Goal: Information Seeking & Learning: Learn about a topic

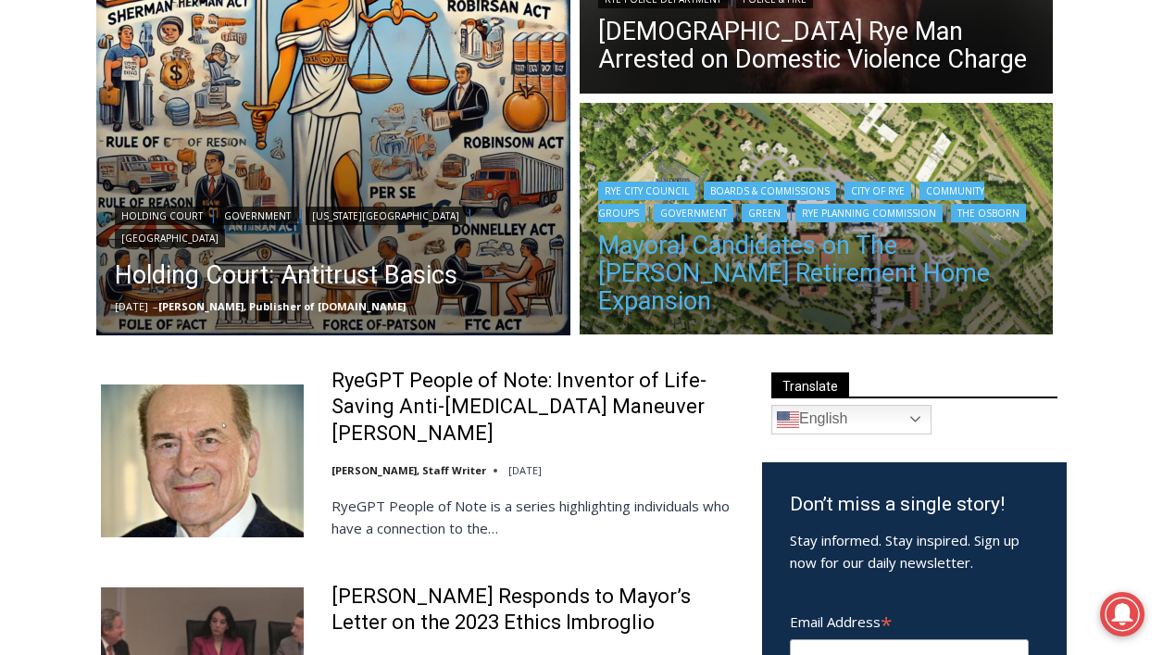
scroll to position [417, 0]
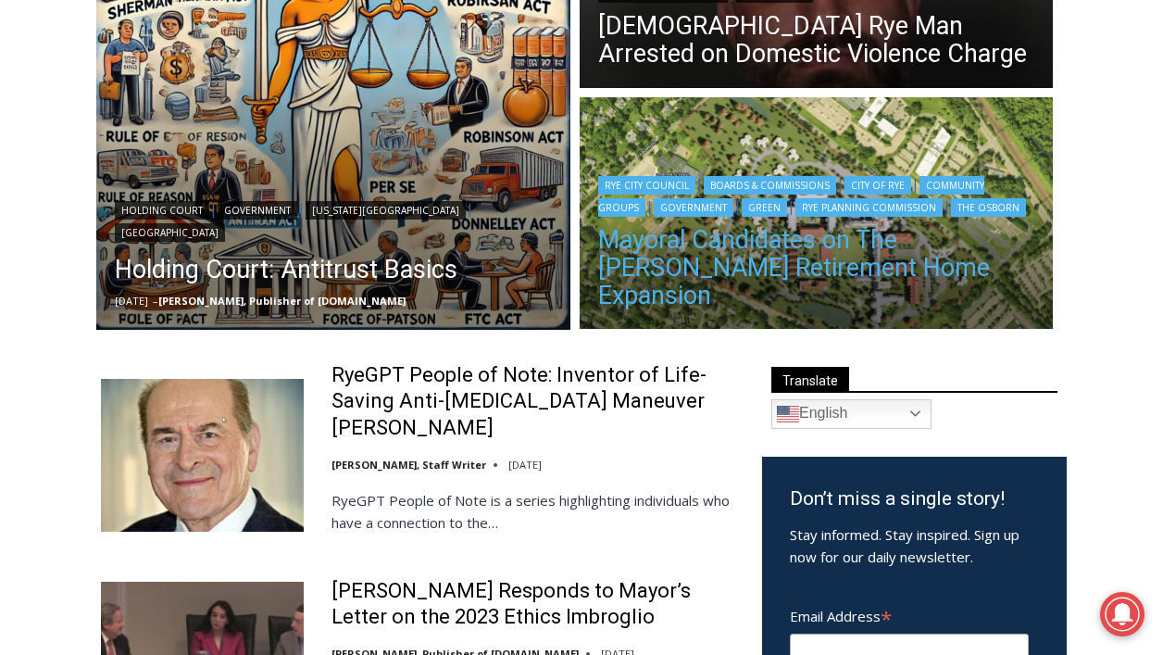
click at [780, 272] on link "Mayoral Candidates on The [PERSON_NAME] Retirement Home Expansion" at bounding box center [816, 267] width 437 height 83
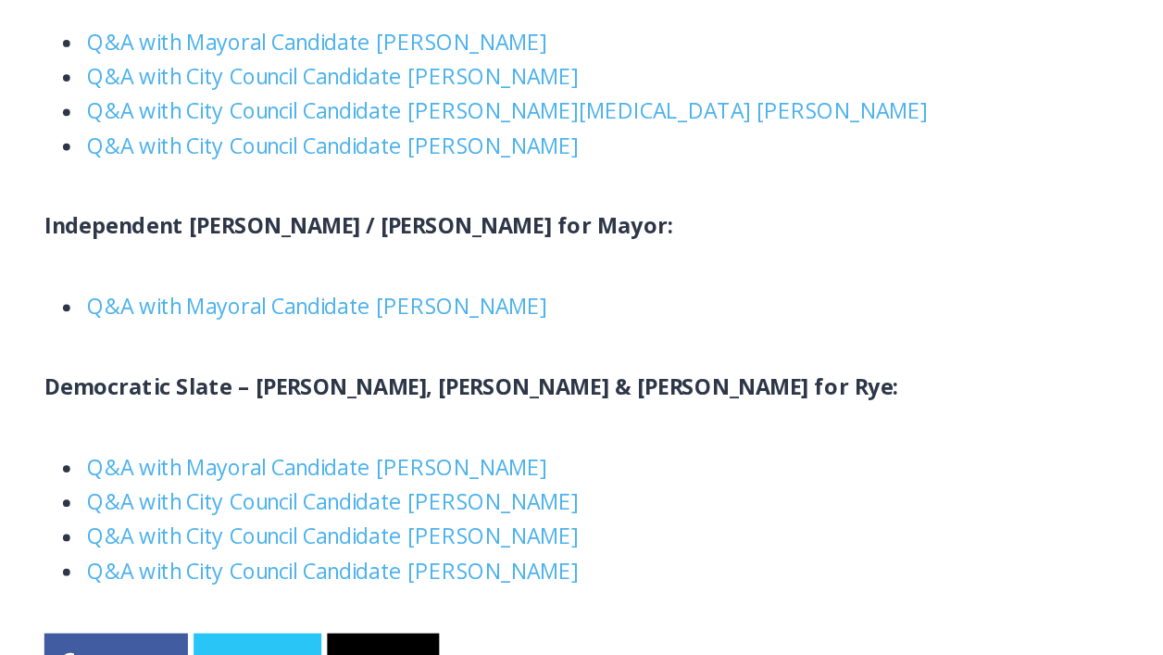
scroll to position [3038, 0]
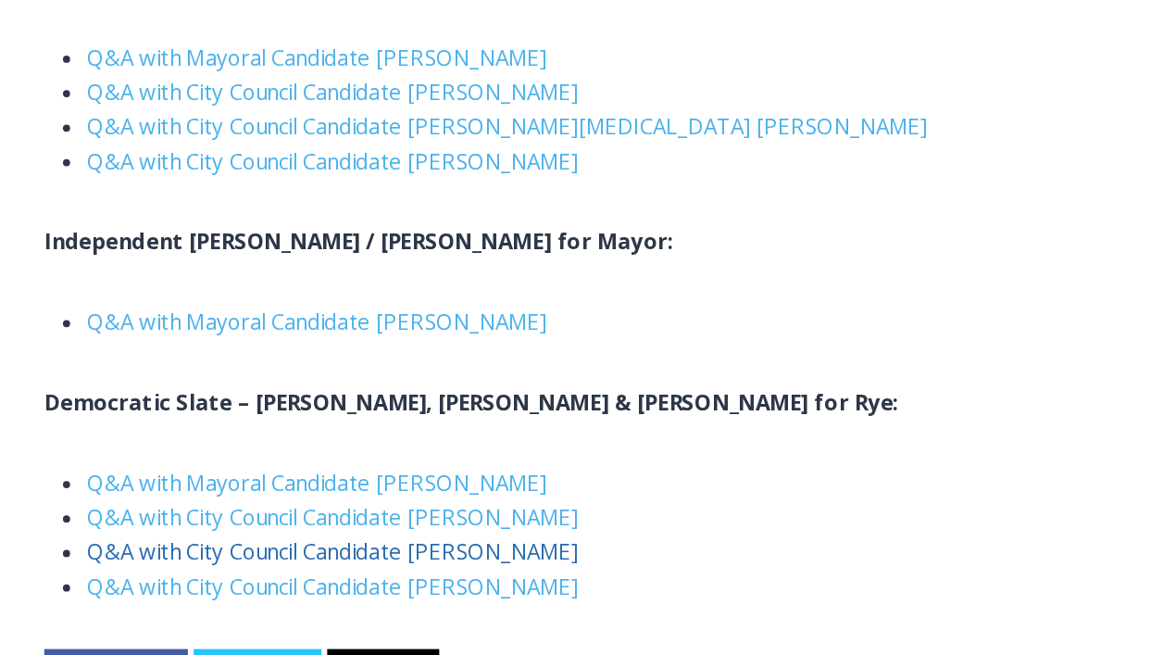
click at [285, 346] on link "Q&A with City Council Candidate [PERSON_NAME]" at bounding box center [273, 355] width 317 height 19
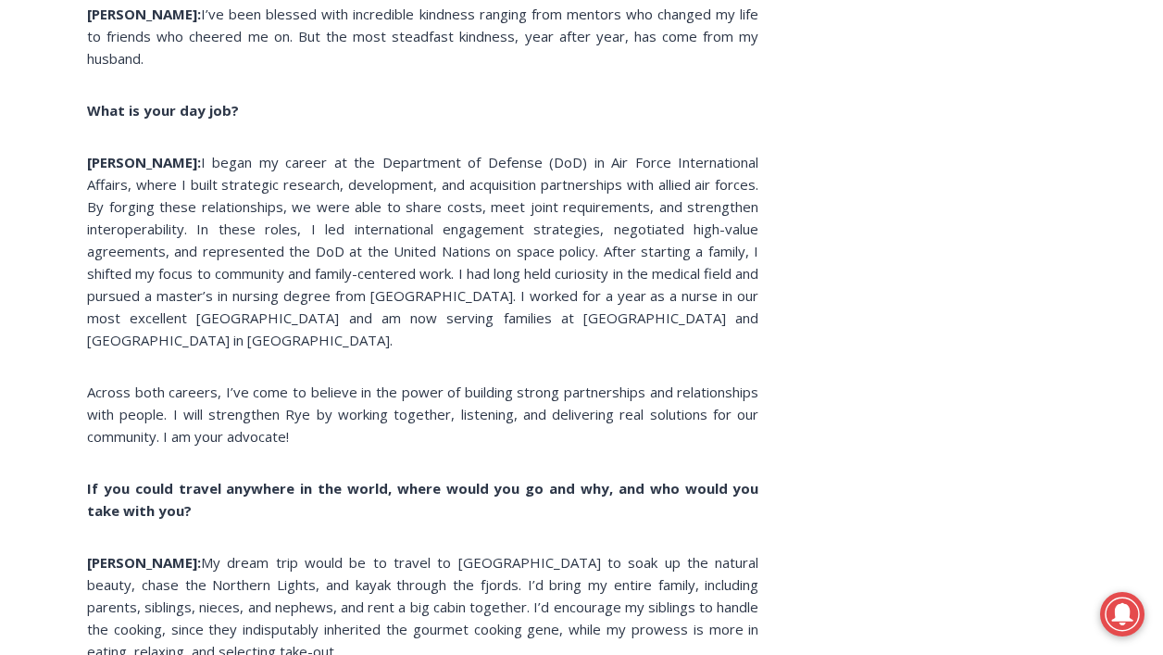
scroll to position [11889, 0]
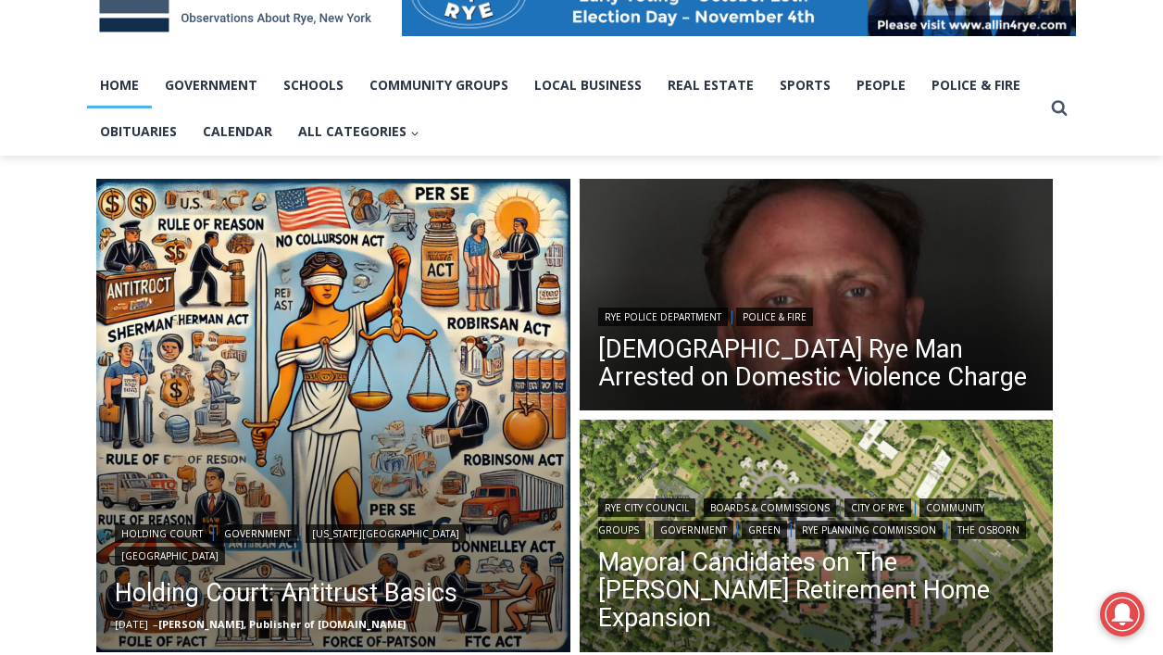
scroll to position [341, 0]
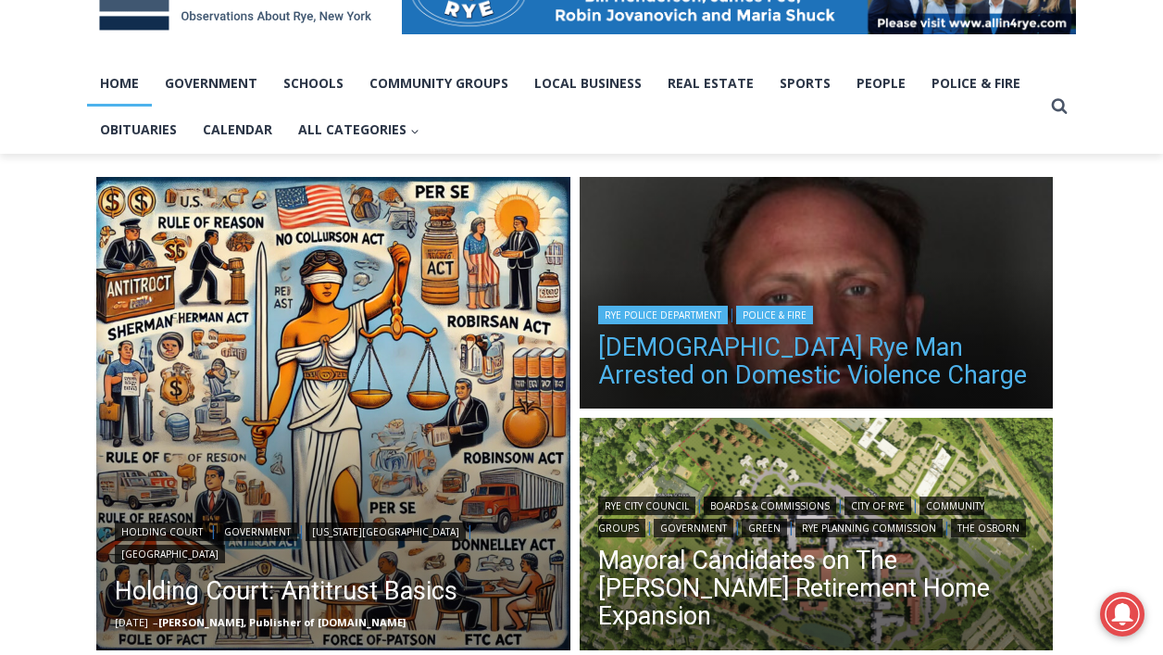
click at [933, 346] on link "[DEMOGRAPHIC_DATA] Rye Man Arrested on Domestic Violence Charge" at bounding box center [816, 361] width 437 height 56
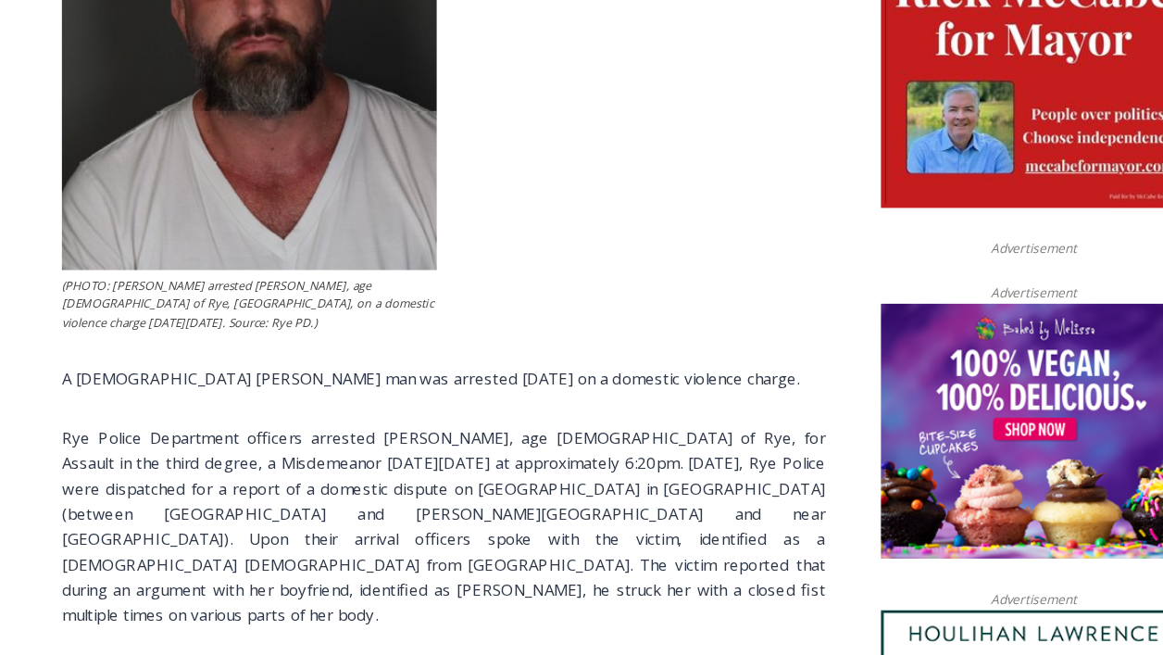
scroll to position [930, 0]
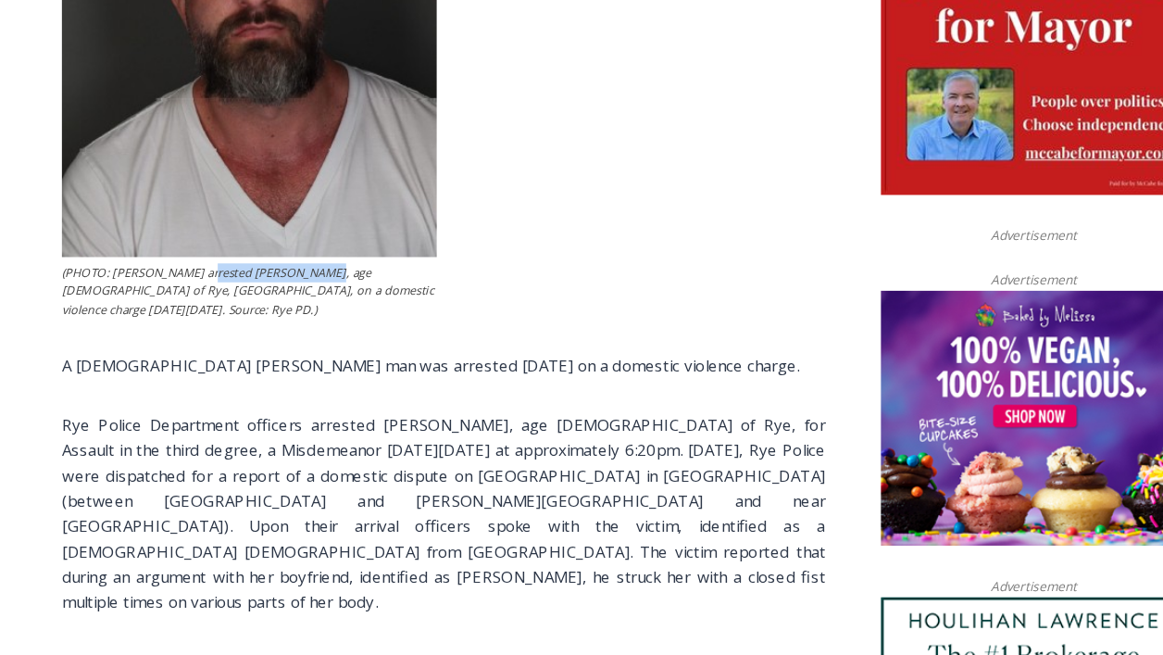
drag, startPoint x: 212, startPoint y: 319, endPoint x: 307, endPoint y: 317, distance: 94.5
click at [307, 317] on figcaption "(PHOTO: Rye PD arrested Michael P. O’Connell, age 42 of Rye, NY, on a domestic …" at bounding box center [252, 334] width 330 height 49
copy figcaption "Michael P. O’Connell"
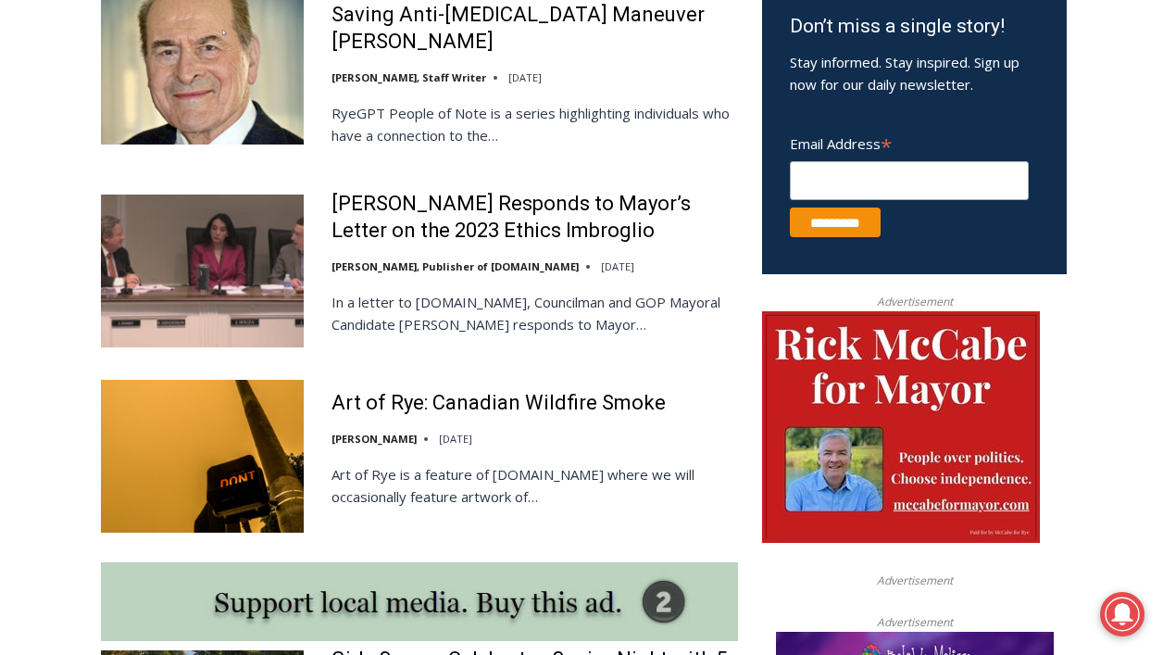
scroll to position [1142, 0]
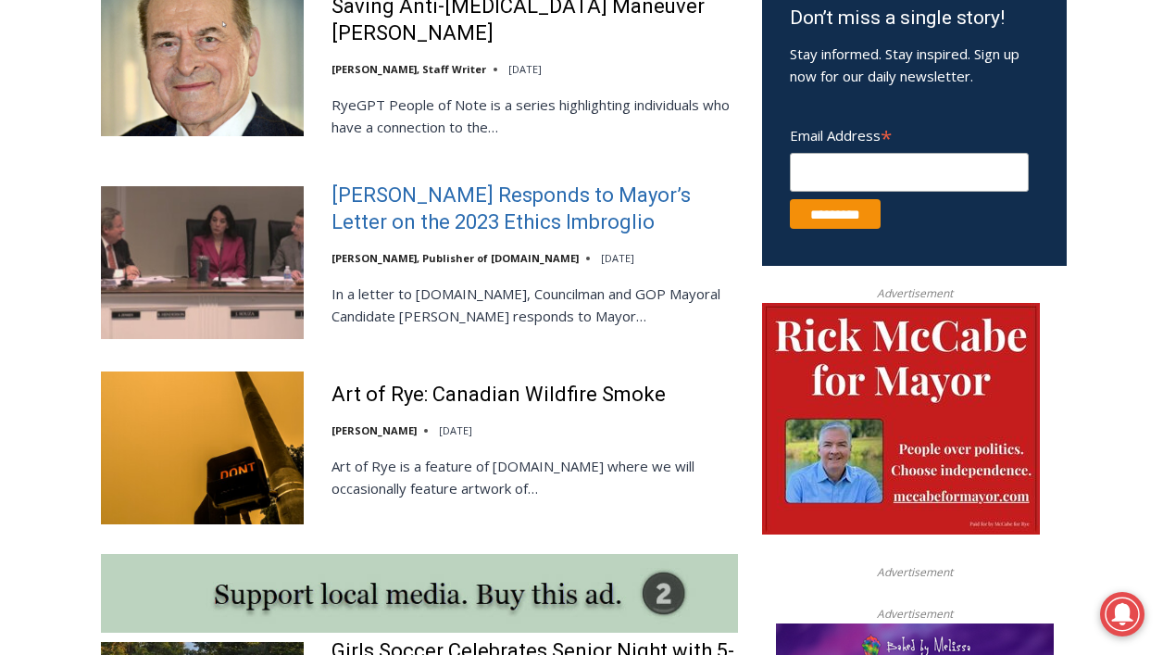
click at [474, 196] on link "Henderson Responds to Mayor’s Letter on the 2023 Ethics Imbroglio" at bounding box center [535, 208] width 407 height 53
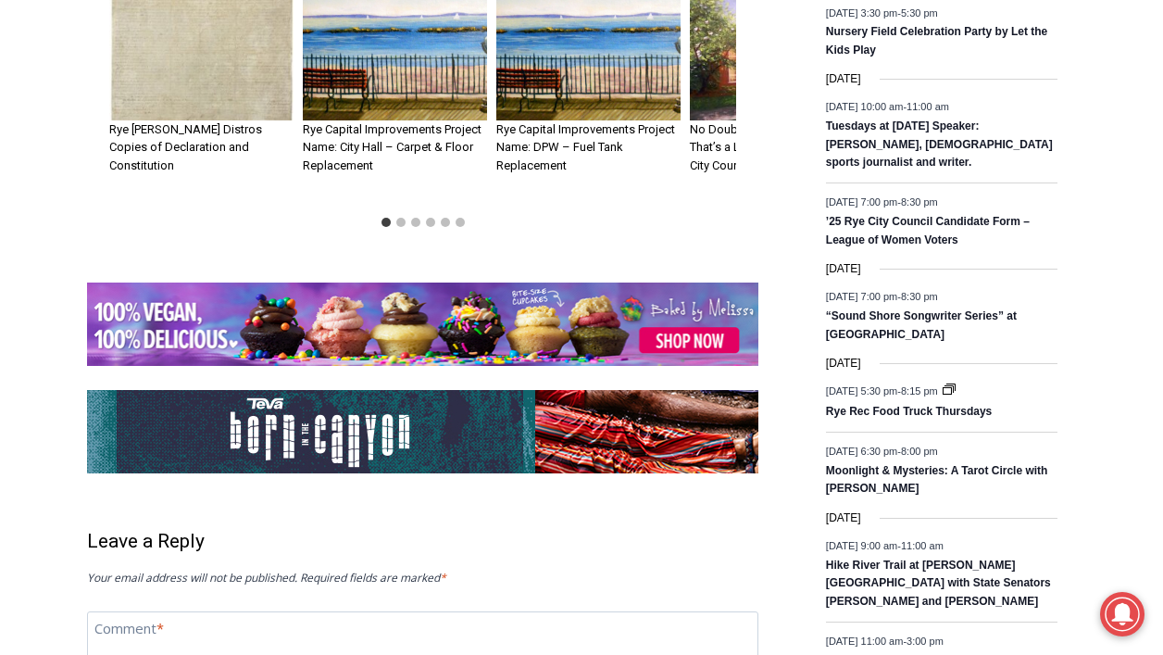
scroll to position [2459, 0]
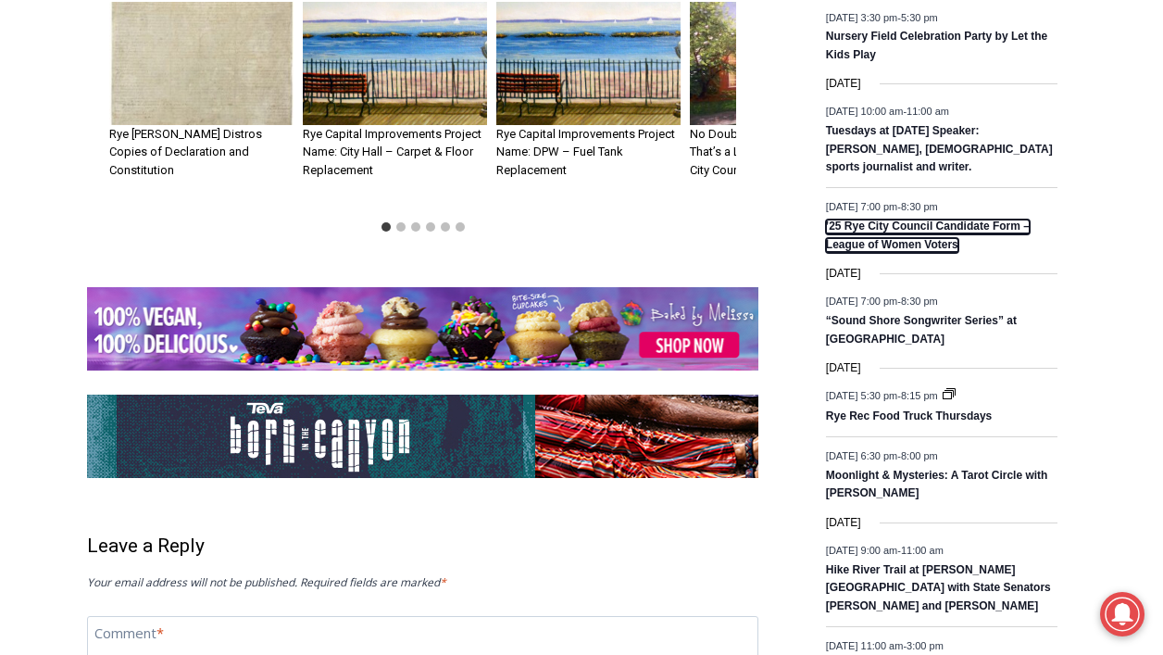
click at [883, 252] on link "’25 Rye City Council Candidate Form – League of Women Voters" at bounding box center [928, 236] width 204 height 32
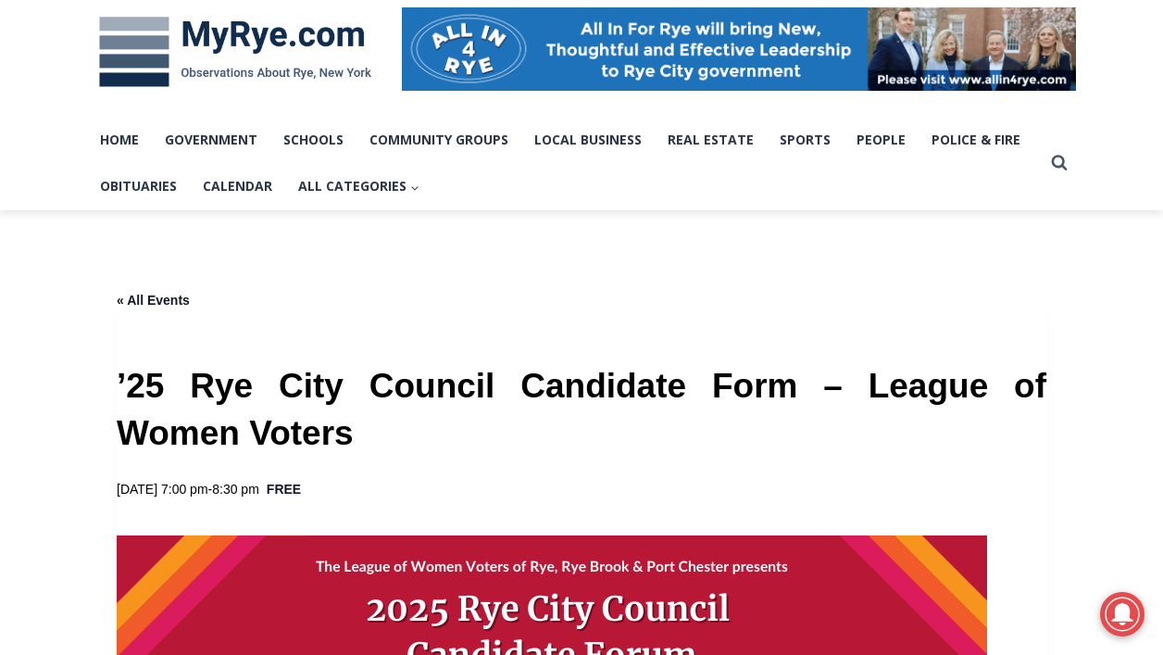
scroll to position [303, 0]
